Goal: Task Accomplishment & Management: Manage account settings

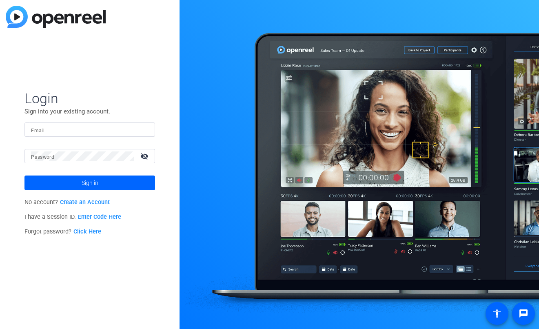
type input "[EMAIL_ADDRESS][DOMAIN_NAME]"
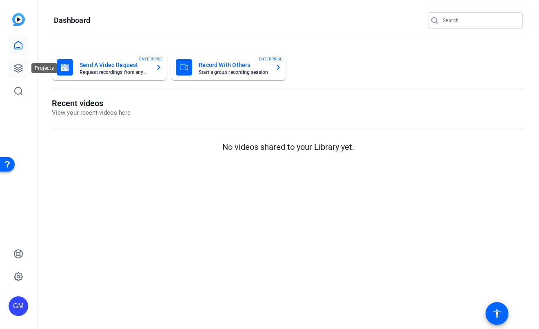
click at [22, 65] on icon at bounding box center [18, 68] width 10 height 10
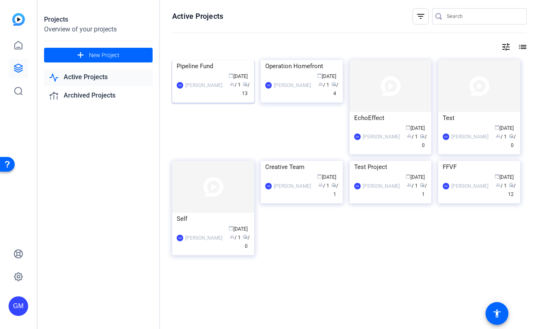
click at [208, 98] on div "[PERSON_NAME] calendar_today [DATE] group / 1 radio / 13" at bounding box center [213, 85] width 73 height 26
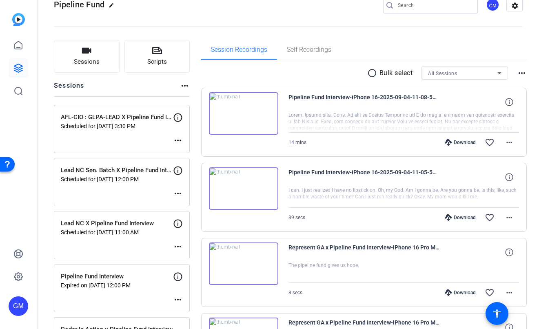
scroll to position [81, 0]
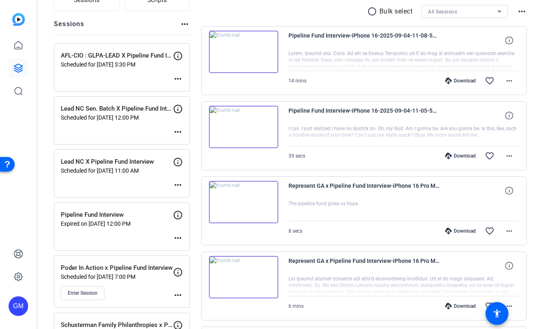
click at [179, 294] on mat-icon "more_horiz" at bounding box center [178, 295] width 10 height 10
click at [191, 303] on span "Edit Session" at bounding box center [197, 307] width 37 height 10
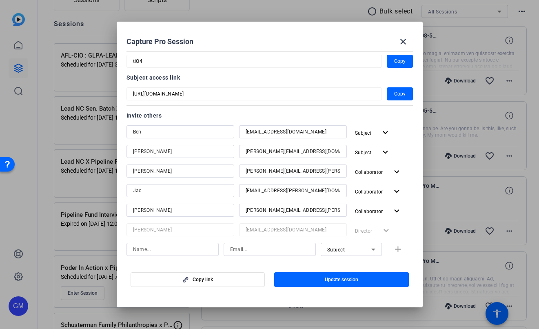
scroll to position [54, 0]
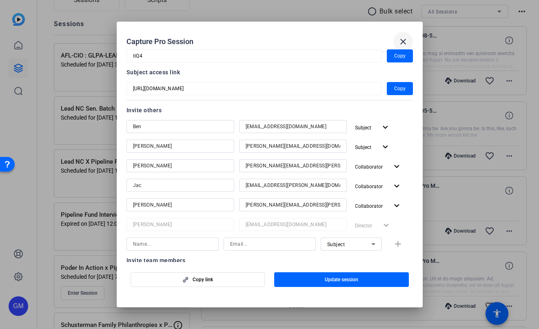
click at [402, 40] on mat-icon "close" at bounding box center [403, 42] width 10 height 10
